Goal: Task Accomplishment & Management: Manage account settings

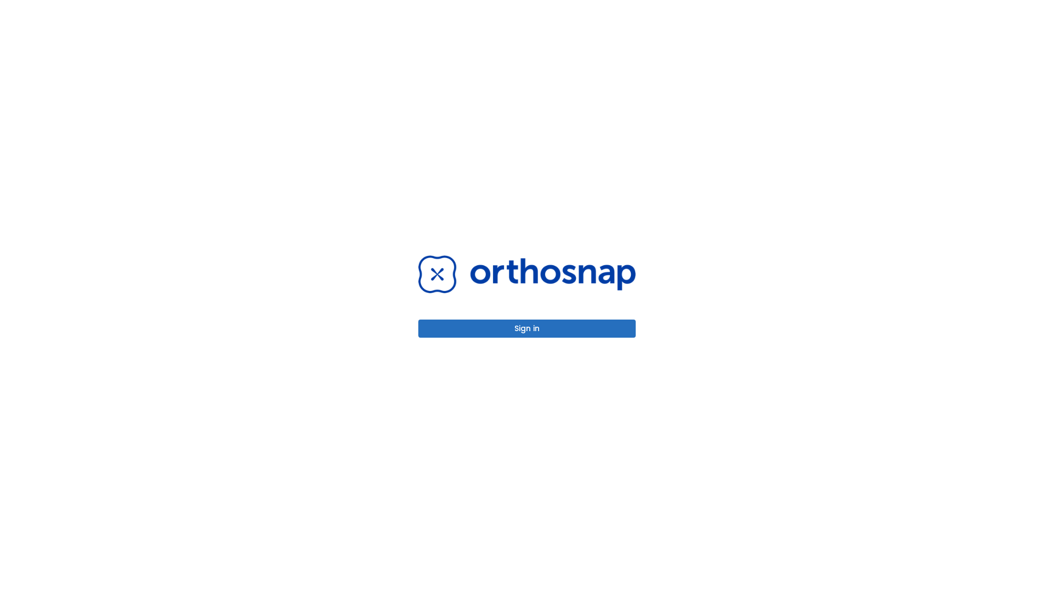
click at [527, 328] on button "Sign in" at bounding box center [526, 329] width 217 height 18
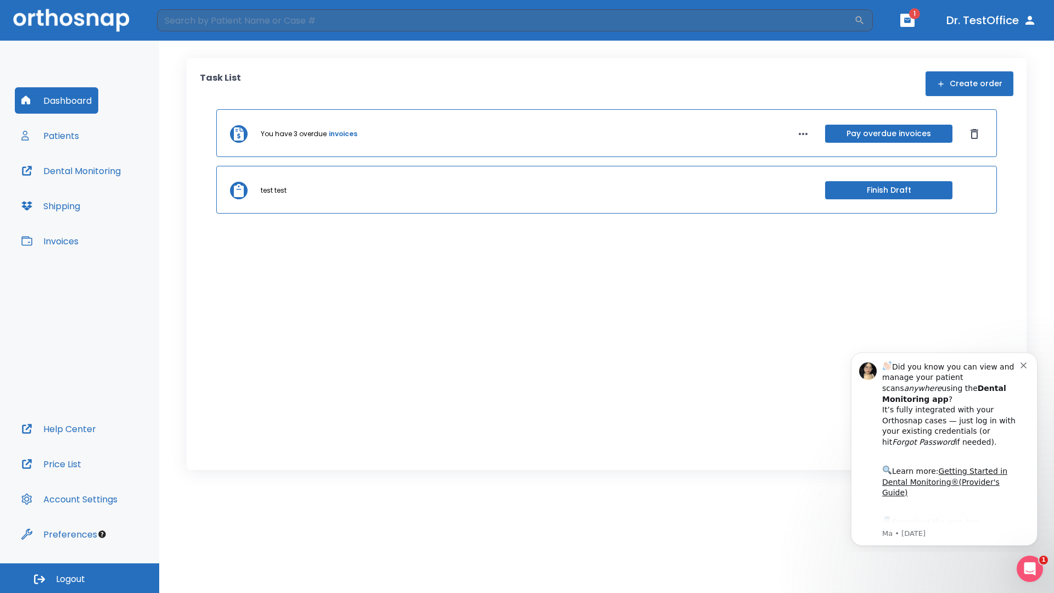
click at [80, 578] on span "Logout" at bounding box center [70, 579] width 29 height 12
